Goal: Task Accomplishment & Management: Use online tool/utility

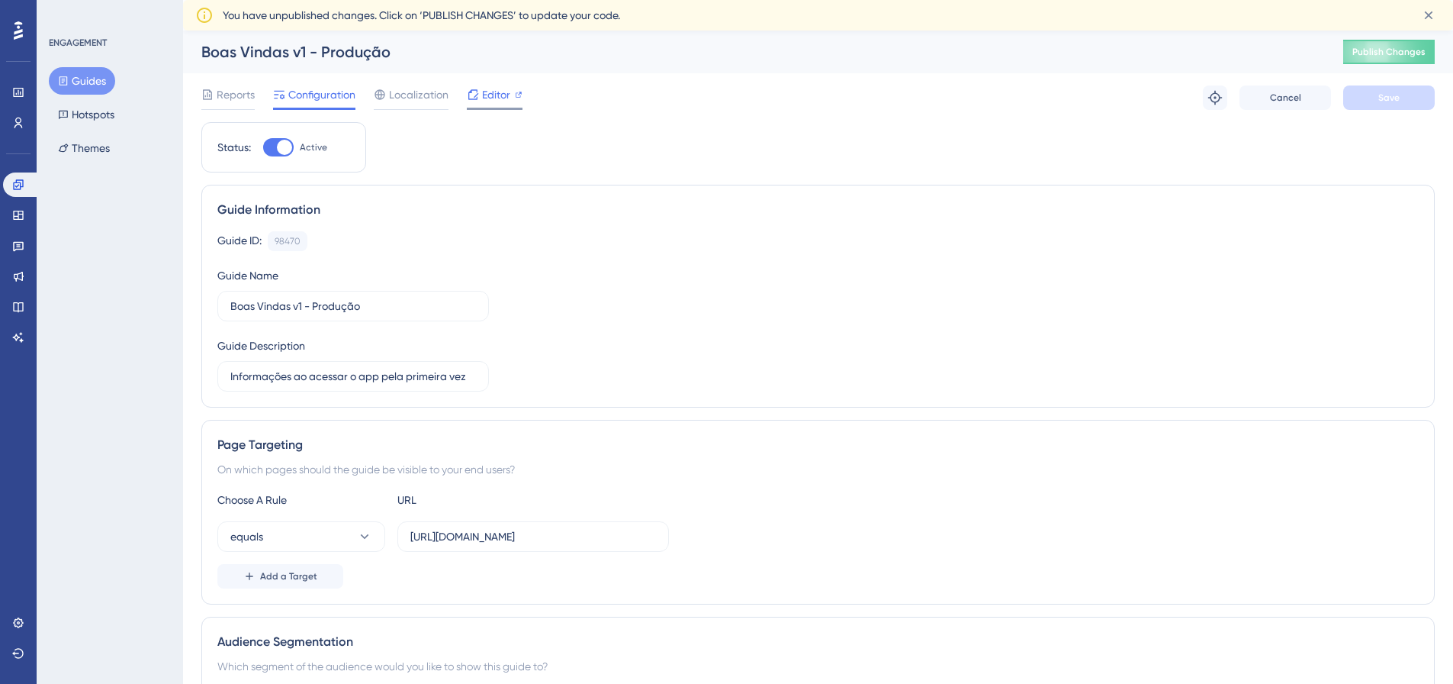
click at [492, 98] on span "Editor" at bounding box center [496, 94] width 28 height 18
click at [1251, 90] on button "Cancel" at bounding box center [1286, 97] width 92 height 24
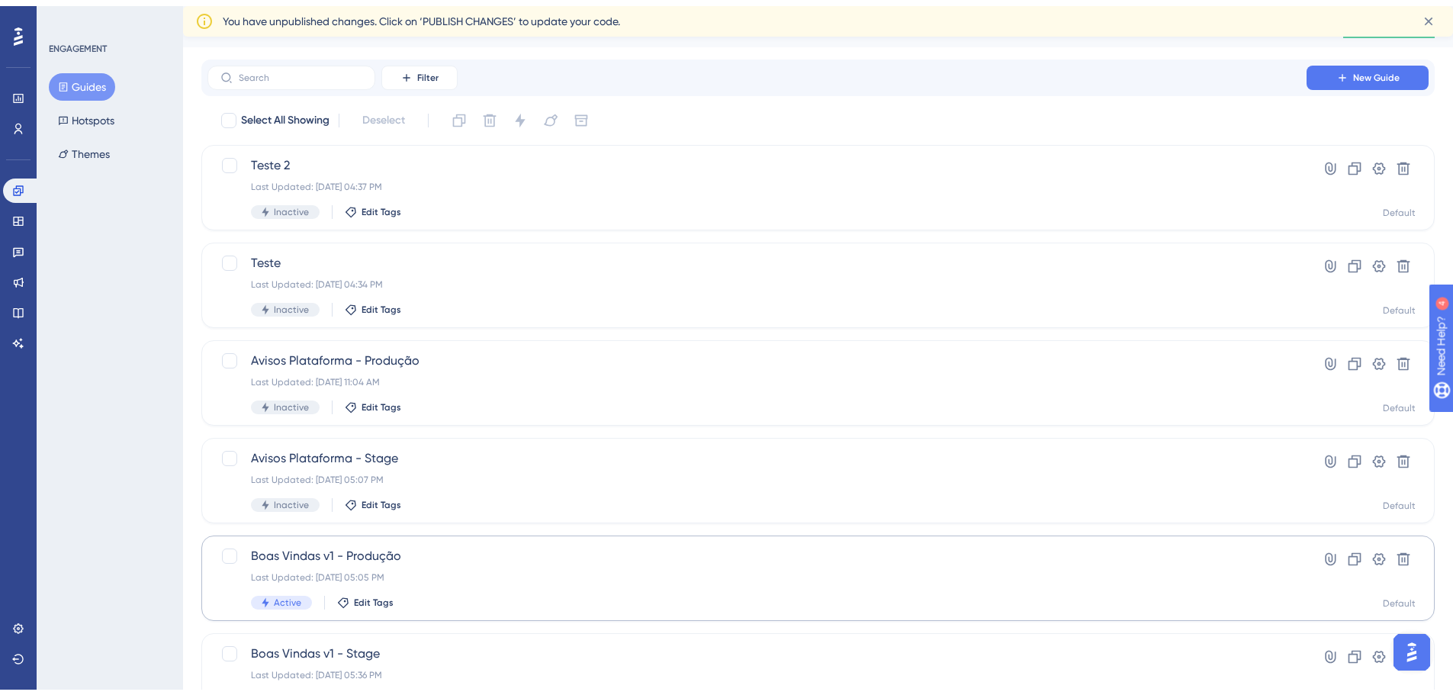
scroll to position [68, 0]
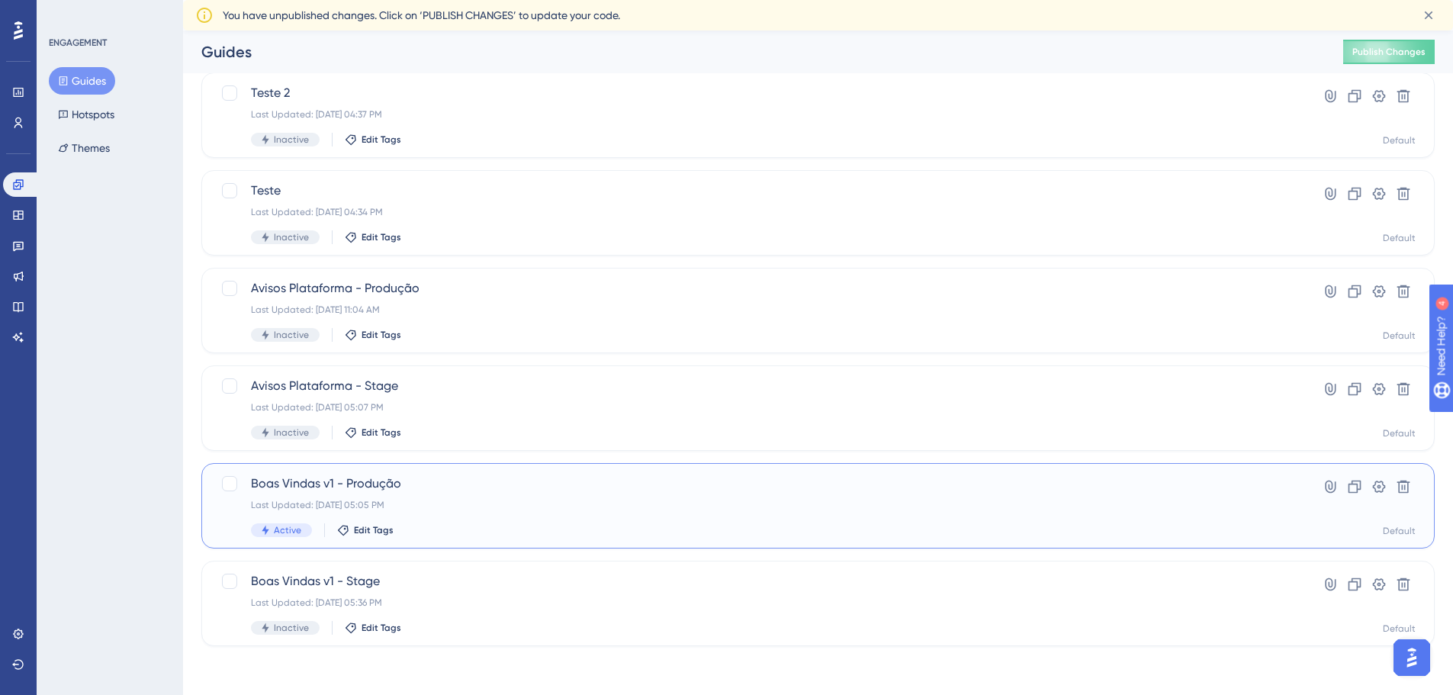
click at [491, 500] on div "Last Updated: [DATE] 05:05 PM" at bounding box center [757, 505] width 1012 height 12
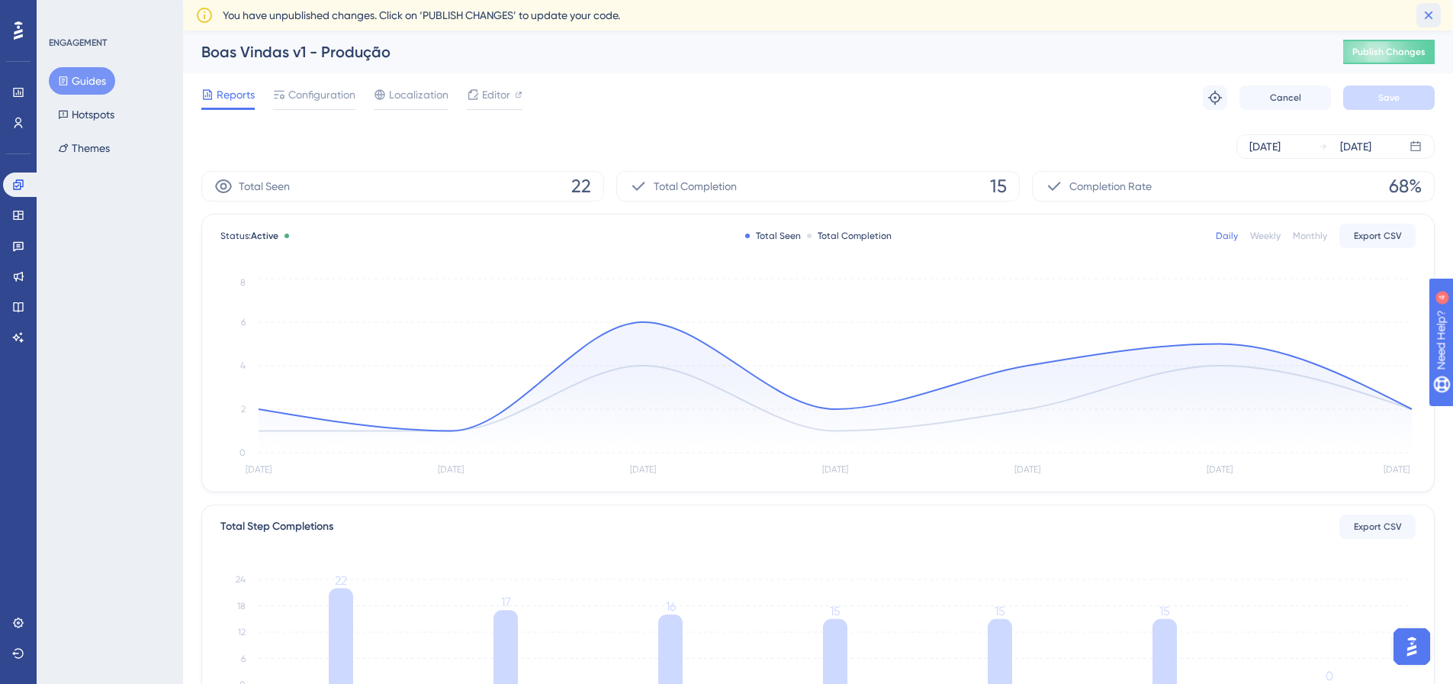
click at [1427, 20] on icon at bounding box center [1428, 15] width 15 height 15
